Goal: Transaction & Acquisition: Purchase product/service

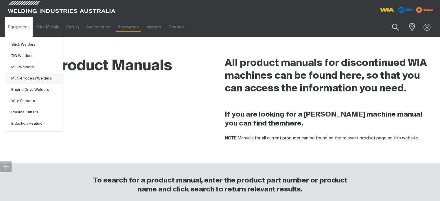
click at [22, 75] on link "Multi-Process Welders" at bounding box center [36, 78] width 54 height 11
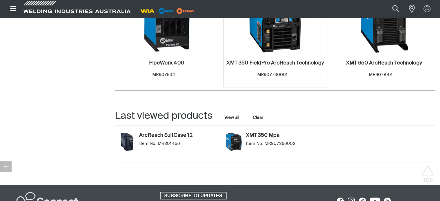
scroll to position [666, 0]
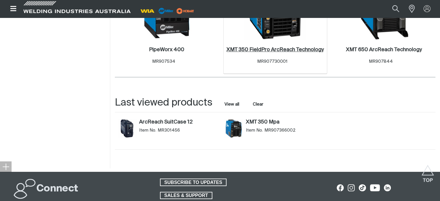
click at [271, 52] on h2 "XMT 350 FieldPro ArcReach Technology ." at bounding box center [275, 49] width 97 height 5
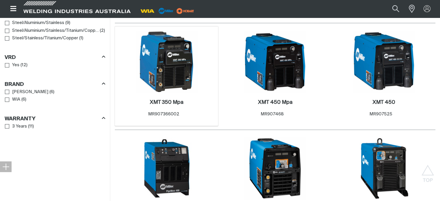
scroll to position [505, 0]
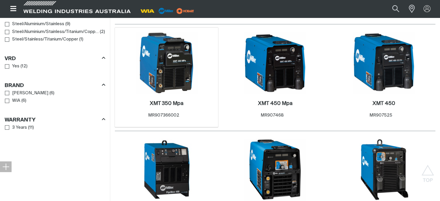
click at [161, 100] on div "XMT 350 Mpa . Item No. MR907366002" at bounding box center [167, 110] width 98 height 25
click at [171, 75] on img at bounding box center [167, 63] width 62 height 62
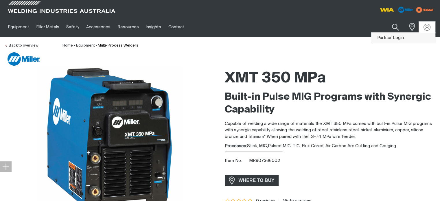
click at [400, 36] on link "Partner Login" at bounding box center [404, 38] width 64 height 11
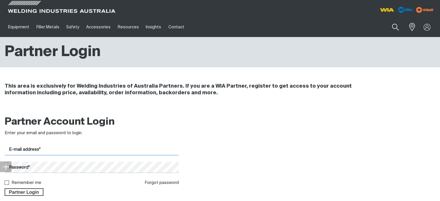
type input "[EMAIL_ADDRESS][DOMAIN_NAME]"
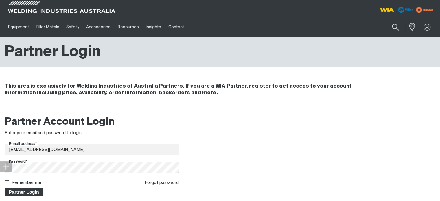
click at [21, 193] on span "Partner Login" at bounding box center [24, 192] width 38 height 8
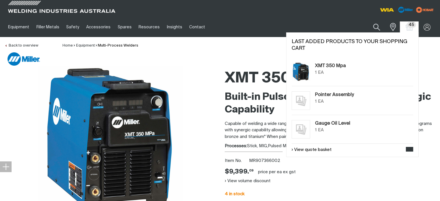
click at [409, 27] on span "45" at bounding box center [411, 25] width 9 height 6
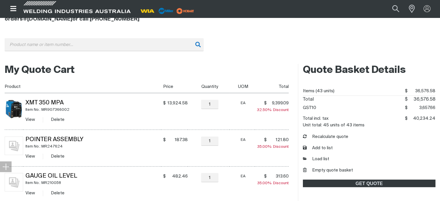
scroll to position [87, 0]
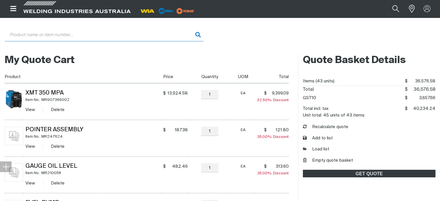
click at [52, 34] on input "Search" at bounding box center [104, 34] width 199 height 13
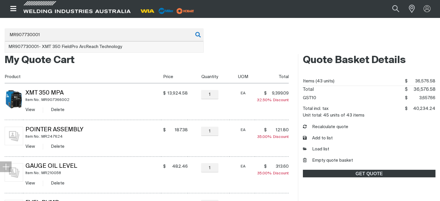
click at [64, 46] on span "MR907730001 - XMT 350 FieldPro ArcReach Technology" at bounding box center [65, 47] width 114 height 4
type input "MR907730001 - XMT 350 FieldPro ArcReach Technology"
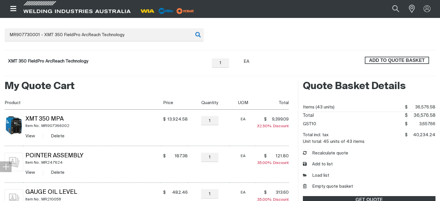
click at [403, 58] on span "ADD TO QUOTE BASKET" at bounding box center [397, 61] width 63 height 8
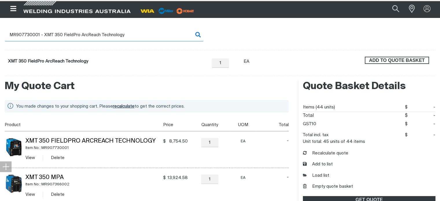
scroll to position [87, 0]
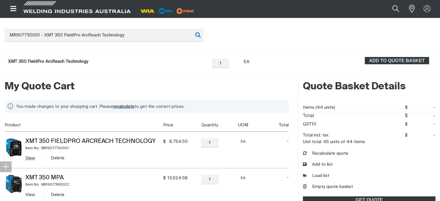
click at [30, 158] on link "View" at bounding box center [30, 158] width 10 height 4
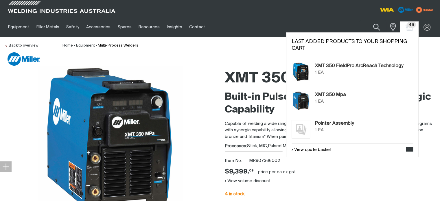
click at [408, 26] on span "46" at bounding box center [411, 25] width 9 height 6
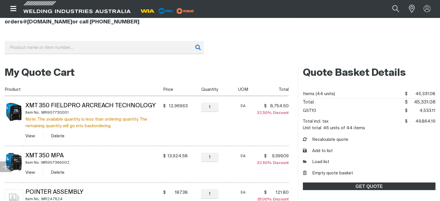
scroll to position [87, 0]
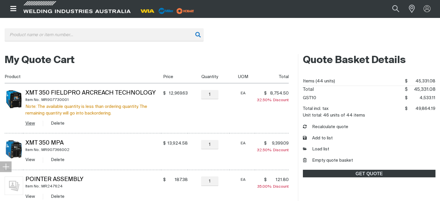
click at [30, 124] on link "View" at bounding box center [30, 123] width 10 height 4
